Goal: Find specific page/section: Find specific page/section

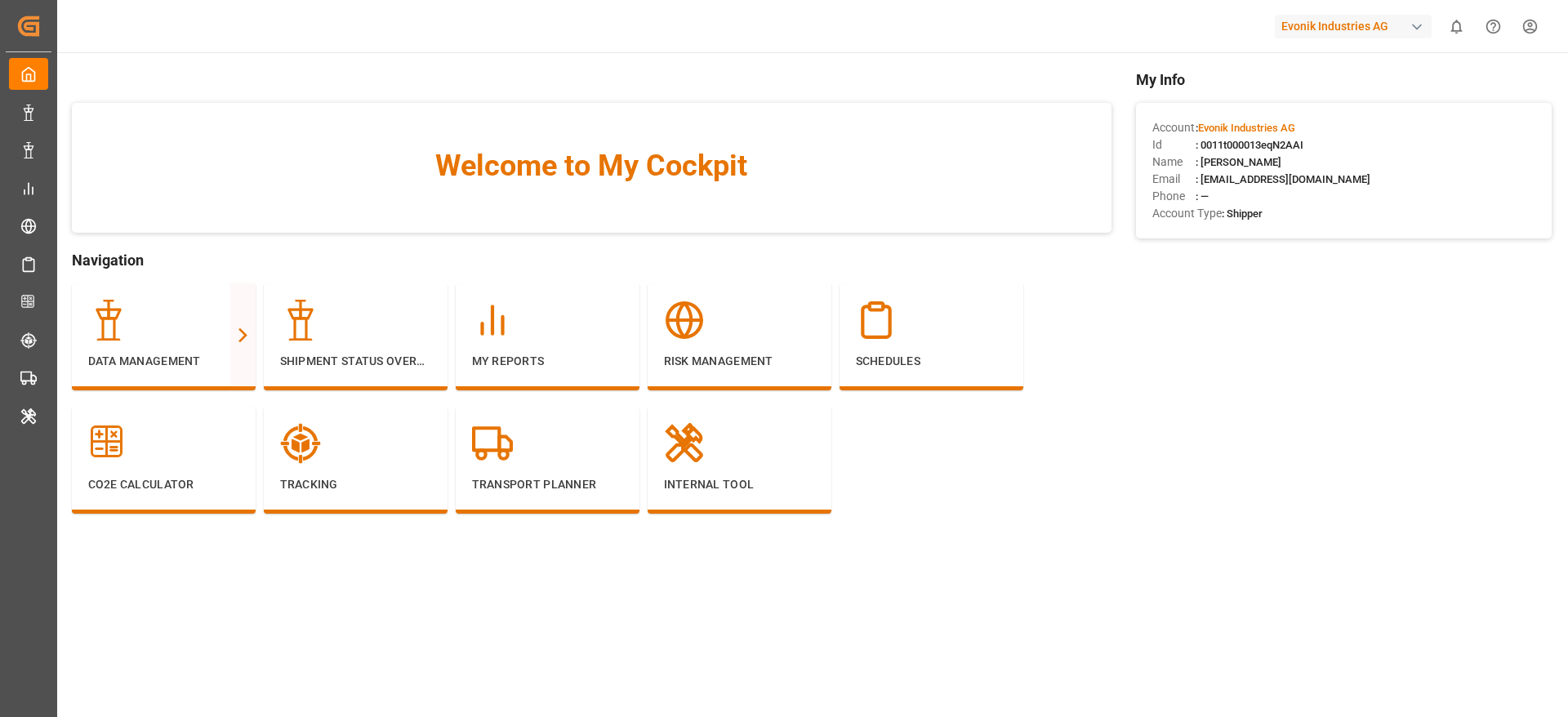
click at [1354, 33] on div "Evonik Industries AG" at bounding box center [1353, 26] width 157 height 24
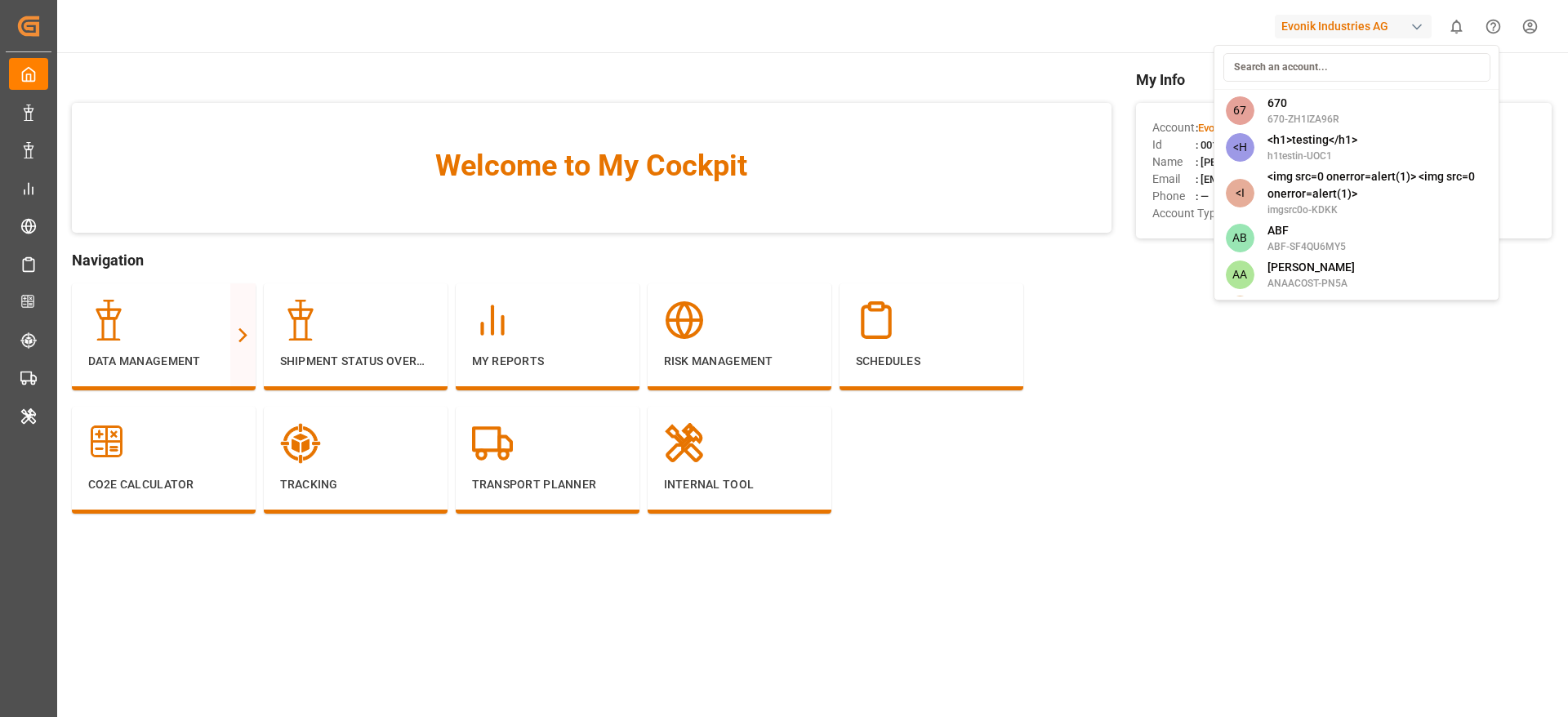
click at [566, 34] on html "Created by potrace 1.15, written by [PERSON_NAME] [DATE]-[DATE] Created by potr…" at bounding box center [784, 358] width 1568 height 717
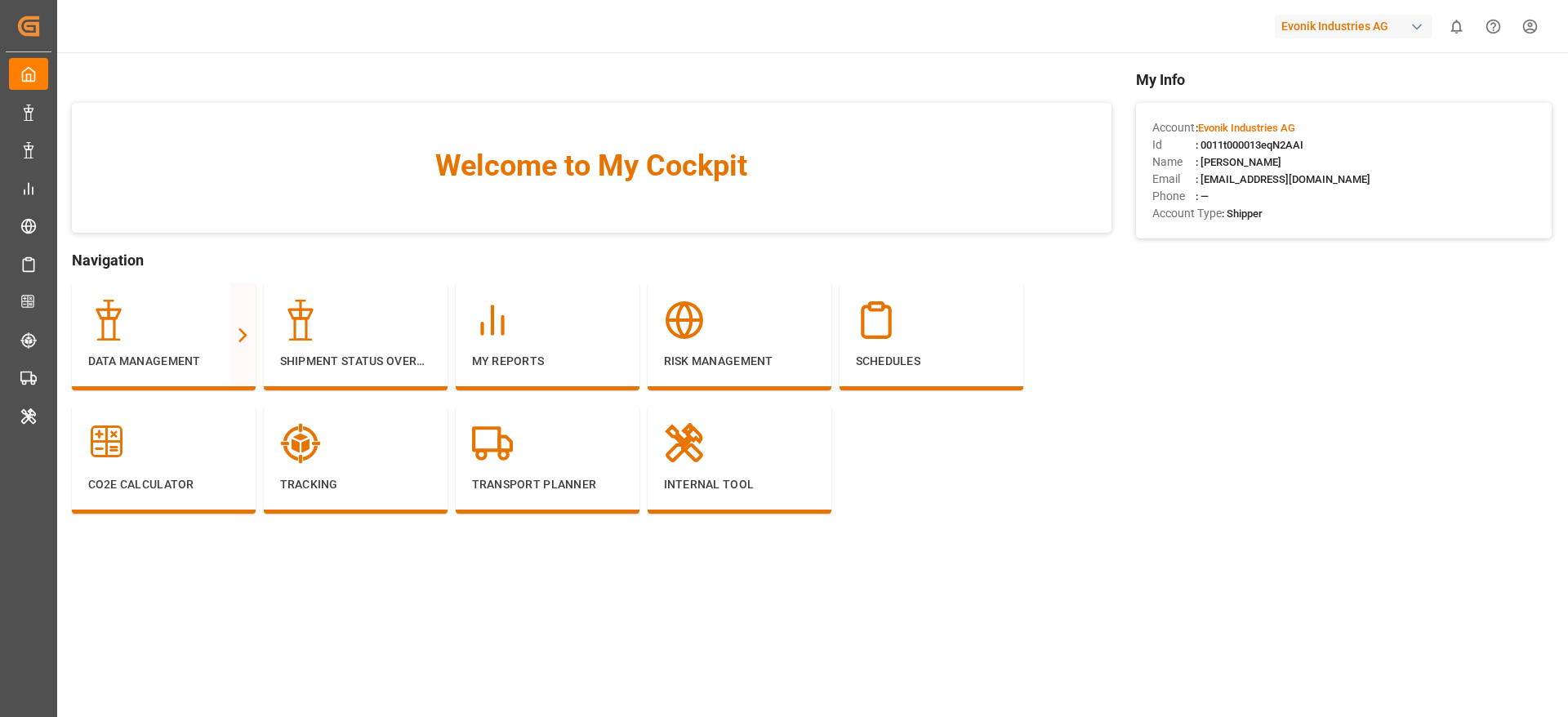
click at [1324, 16] on div "Evonik Industries AG" at bounding box center [1353, 26] width 157 height 24
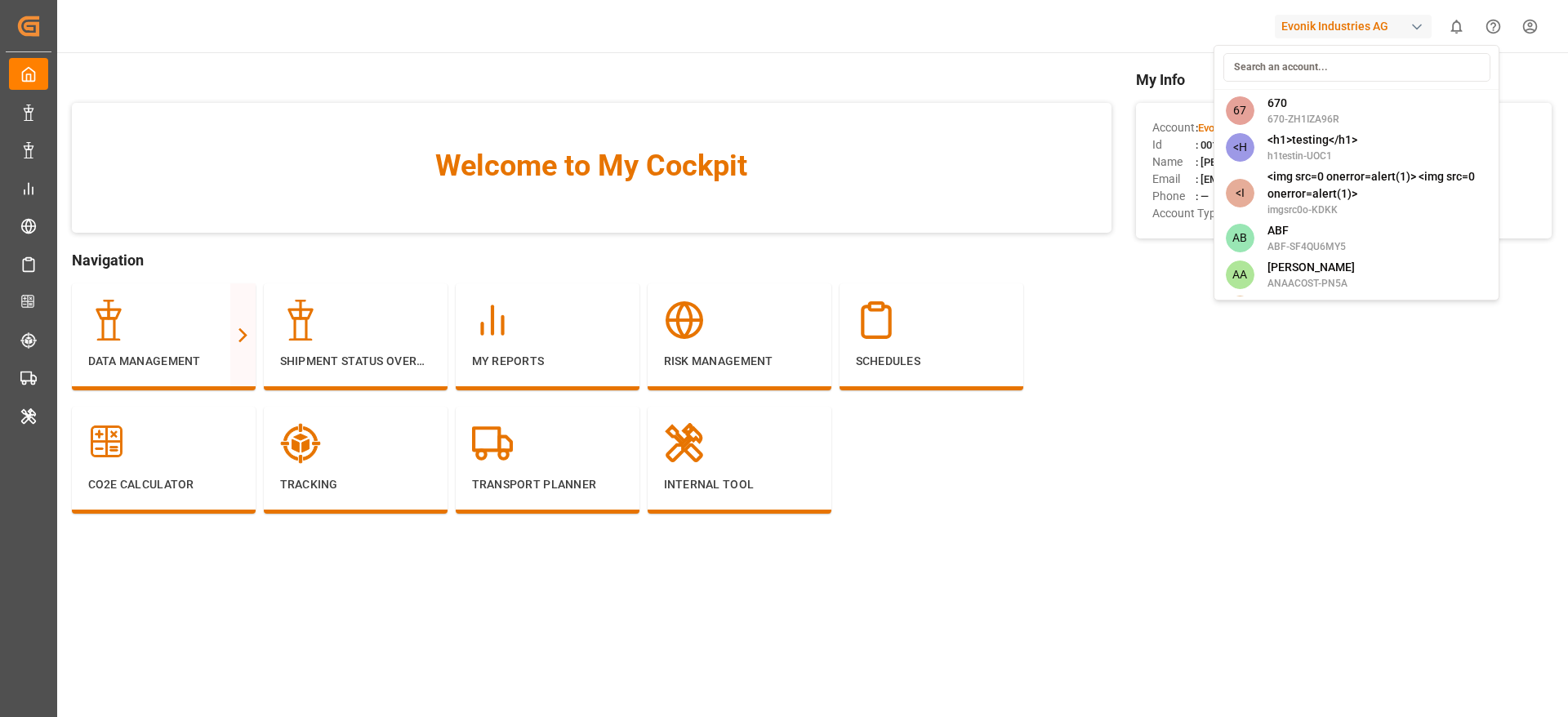
drag, startPoint x: 1301, startPoint y: 48, endPoint x: 1272, endPoint y: 66, distance: 34.1
click at [1272, 66] on div "67 670 670-ZH1IZA96R <H <h1>testing</h1> h1testin-UOC1 <I <img src=0 onerror=al…" at bounding box center [1356, 172] width 286 height 256
click at [1272, 66] on input at bounding box center [1357, 67] width 267 height 28
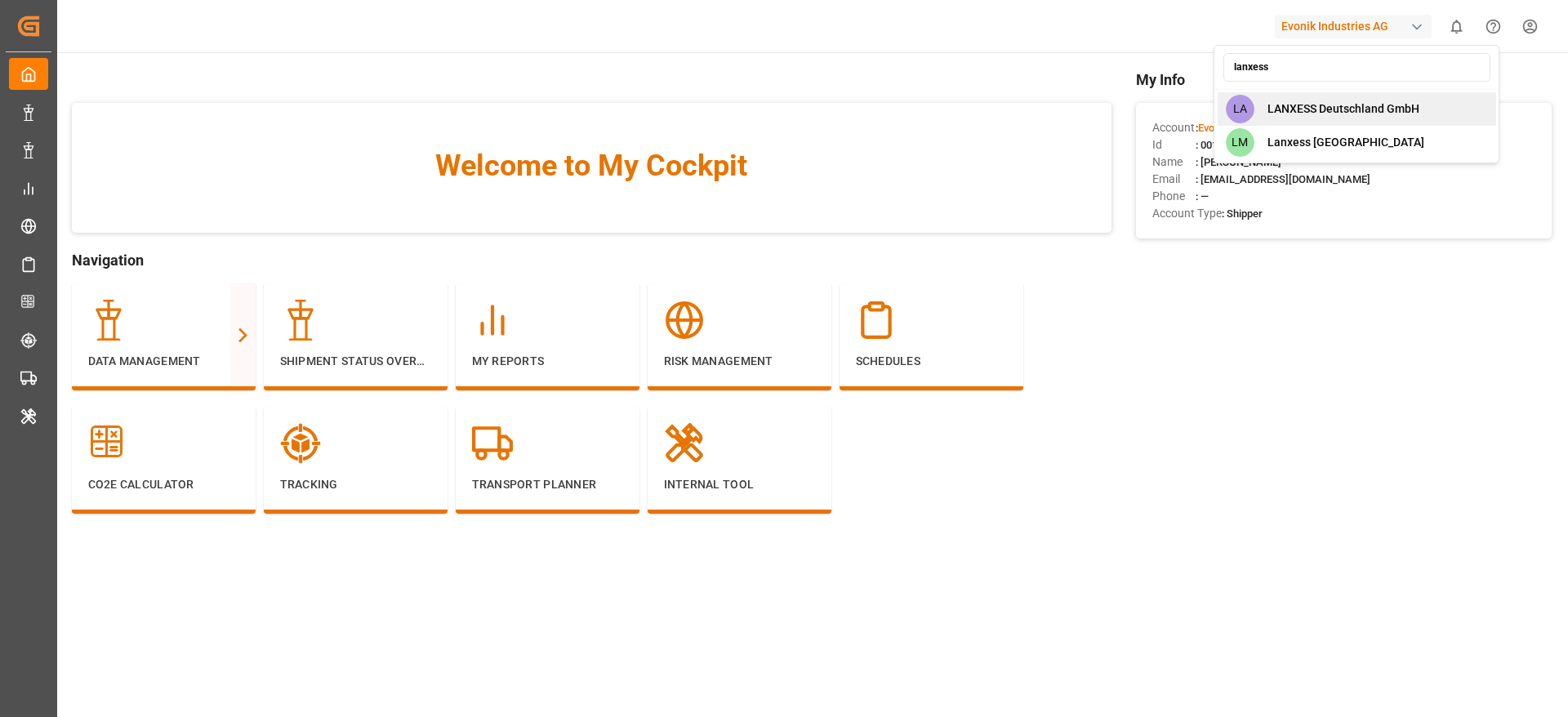
type input "lanxess"
click at [1294, 109] on span "LANXESS Deutschland GmbH" at bounding box center [1343, 108] width 152 height 17
